Goal: Task Accomplishment & Management: Complete application form

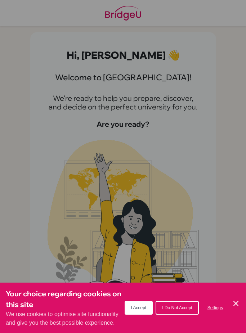
click at [139, 304] on button "I Accept" at bounding box center [139, 308] width 28 height 14
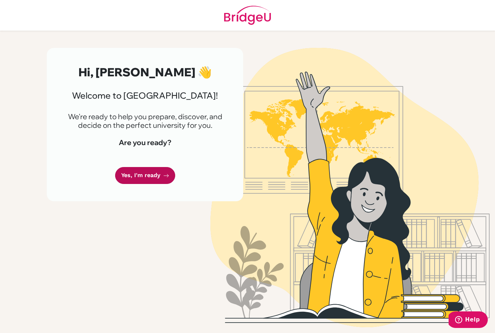
click at [159, 179] on link "Yes, I'm ready" at bounding box center [145, 175] width 60 height 17
click at [140, 176] on link "Yes, I'm ready" at bounding box center [145, 175] width 60 height 17
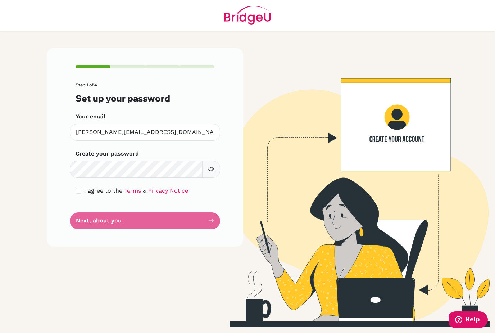
click at [78, 191] on input "checkbox" at bounding box center [79, 191] width 6 height 6
checkbox input "true"
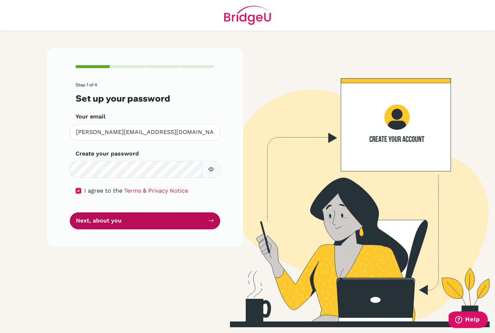
click at [113, 224] on button "Next, about you" at bounding box center [145, 220] width 151 height 17
